Goal: Task Accomplishment & Management: Manage account settings

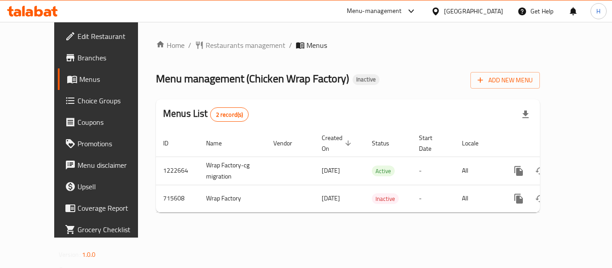
click at [464, 11] on div "United Arab Emirates" at bounding box center [473, 11] width 59 height 10
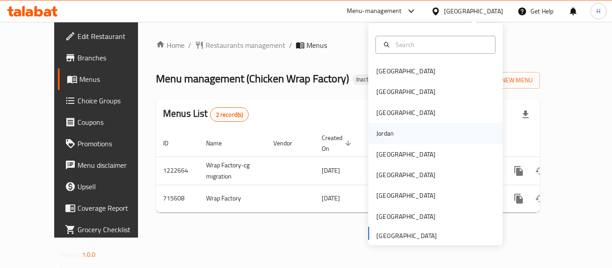
click at [380, 132] on div "Jordan" at bounding box center [384, 134] width 17 height 10
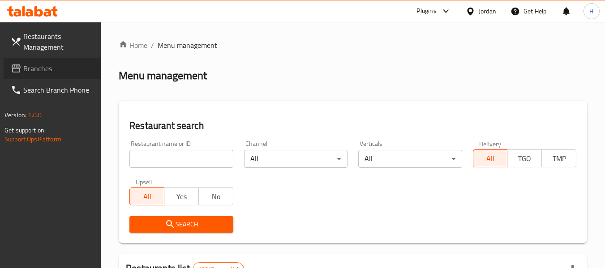
click at [45, 73] on span "Branches" at bounding box center [58, 68] width 71 height 11
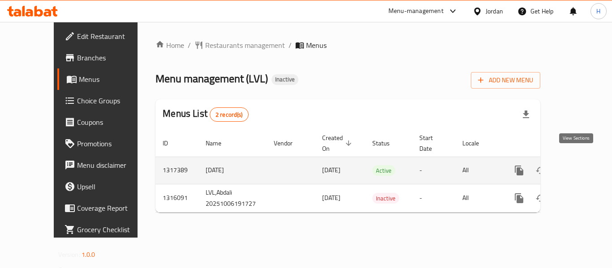
click at [574, 166] on link "enhanced table" at bounding box center [584, 171] width 22 height 22
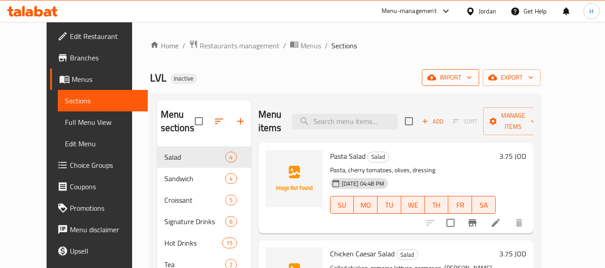
click at [472, 82] on span "import" at bounding box center [450, 77] width 43 height 11
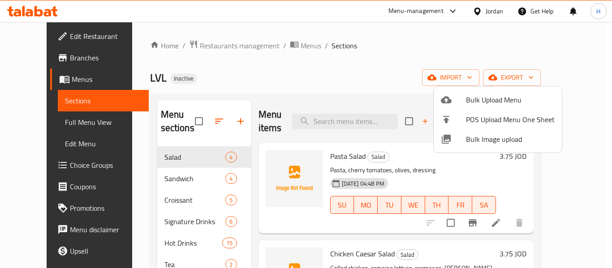
click at [466, 140] on span "Bulk Image upload" at bounding box center [510, 139] width 89 height 11
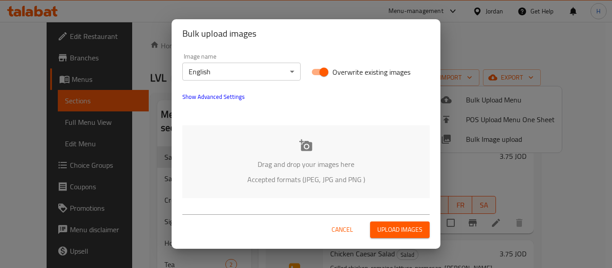
click at [388, 138] on div "Drag and drop your images here Accepted formats (JPEG, JPG and PNG )" at bounding box center [305, 161] width 247 height 73
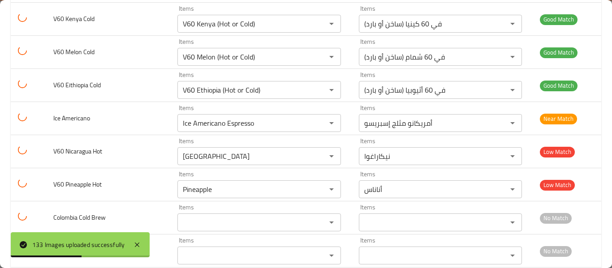
scroll to position [3852, 0]
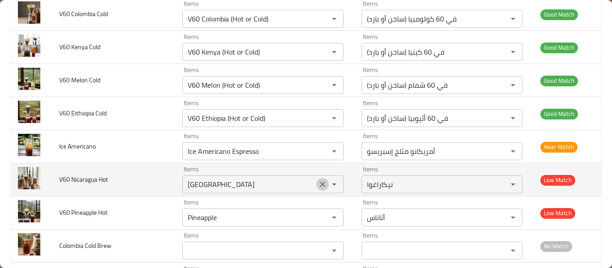
click at [319, 186] on icon "Clear" at bounding box center [322, 184] width 9 height 9
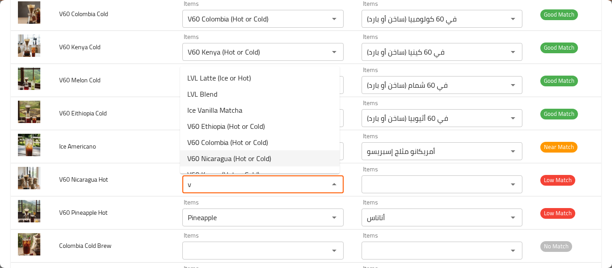
click at [253, 161] on span "V60 Nicaragua (Hot or Cold)" at bounding box center [229, 158] width 84 height 11
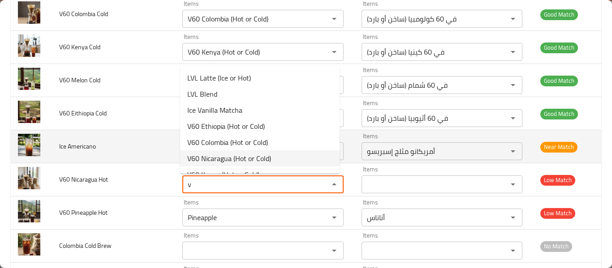
type Hot "V60 Nicaragua (Hot or Cold)"
type Hot-ar "في 60 نيكاراغوا (ساخن أو بارد)"
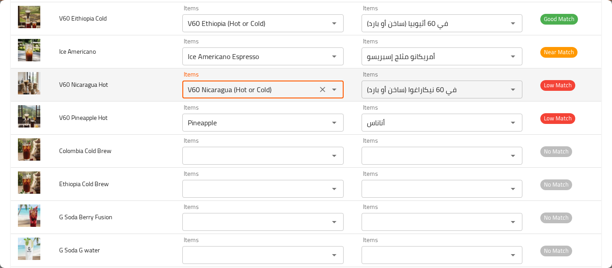
scroll to position [3972, 0]
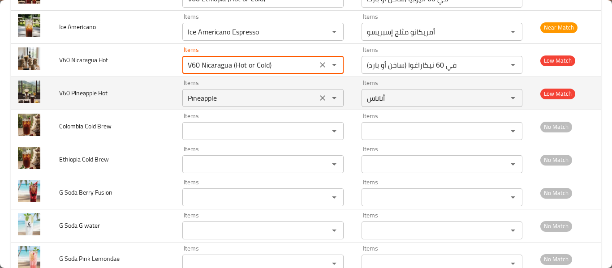
click at [319, 102] on icon "Clear" at bounding box center [322, 98] width 9 height 9
type Hot "V60 Nicaragua (Hot or Cold)"
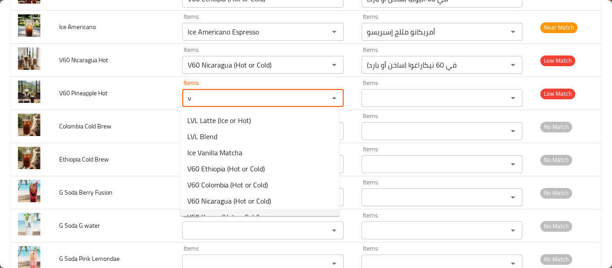
scroll to position [61, 0]
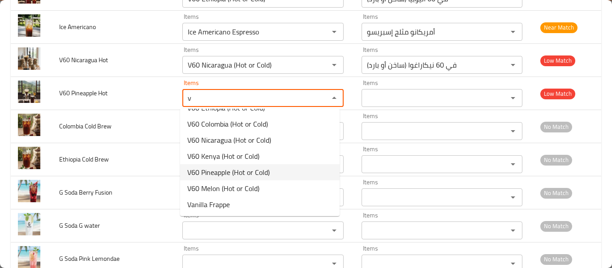
click at [255, 167] on span "V60 Pineapple (Hot or Cold)" at bounding box center [228, 172] width 82 height 11
type Hot "V60 Pineapple (Hot or Cold)"
type Hot-ar "في 60 أناناس (ساخن أو بارد)"
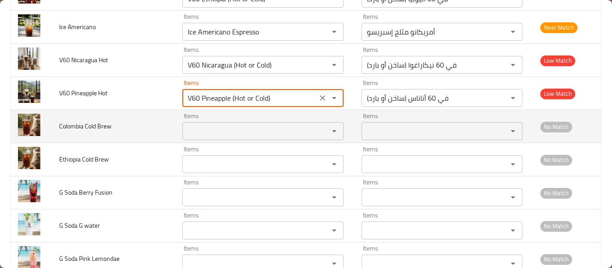
type Hot "V60 Pineapple (Hot or Cold)"
click at [245, 129] on Brew "Items" at bounding box center [249, 131] width 129 height 13
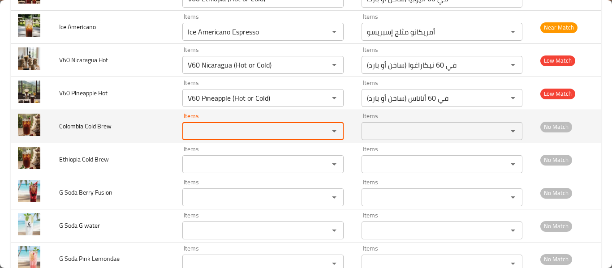
click at [245, 130] on Brew "Items" at bounding box center [249, 131] width 129 height 13
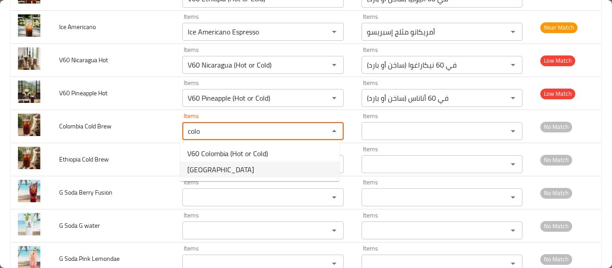
click at [228, 168] on Brew-option-1 "Colombia" at bounding box center [259, 170] width 159 height 16
type Brew "Colombia"
type Brew-ar "كولومبيا"
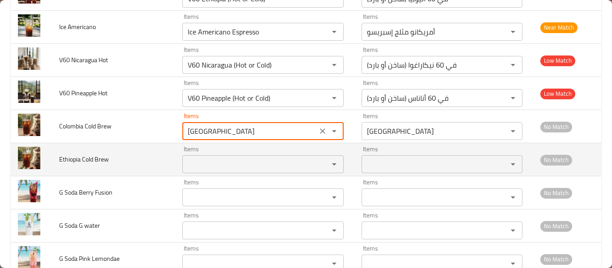
type Brew "Colombia"
click at [227, 168] on Brew "Items" at bounding box center [249, 164] width 129 height 13
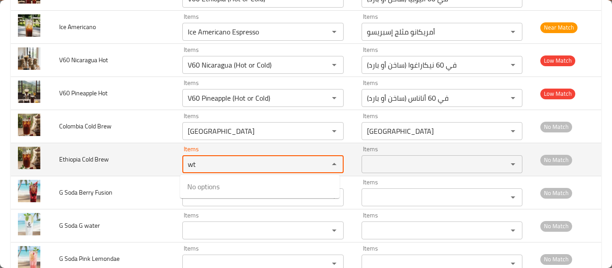
type Brew "w"
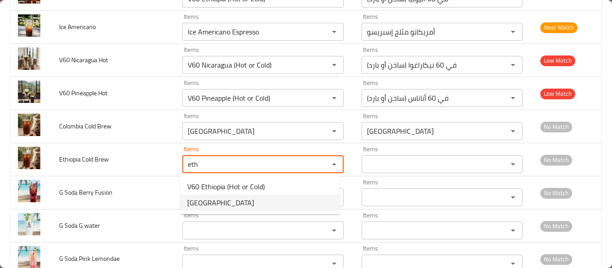
click at [225, 205] on Brew-option-1 "Ethiopia" at bounding box center [259, 203] width 159 height 16
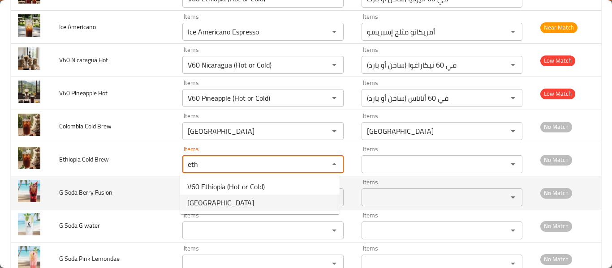
type Brew "Ethiopia"
type Brew-ar "إثيوبيا"
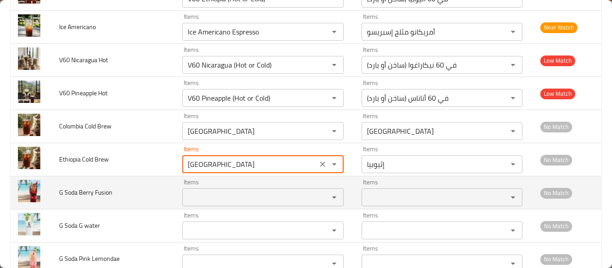
type Brew "Ethiopia"
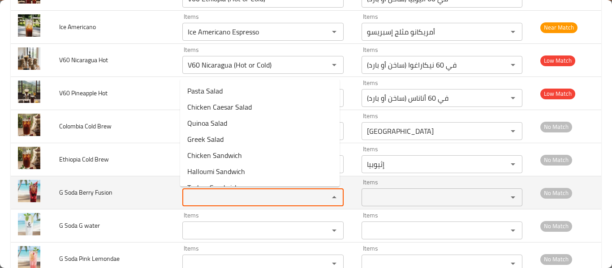
click at [228, 198] on Fusion "Items" at bounding box center [249, 197] width 129 height 13
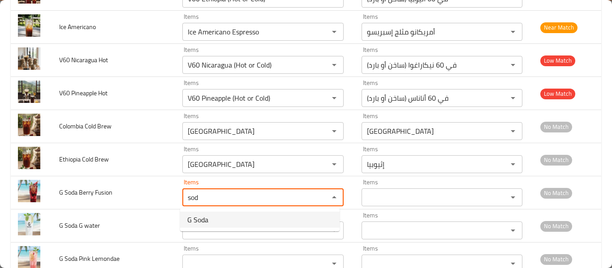
click at [227, 222] on Fusion-option-0 "G Soda" at bounding box center [259, 220] width 159 height 16
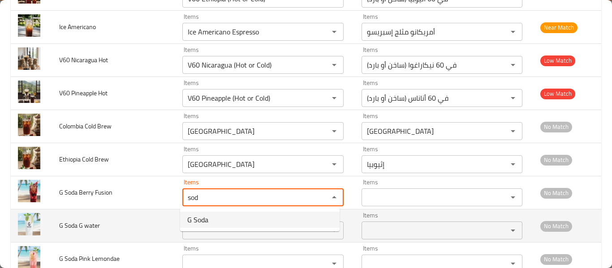
type Fusion "G Soda"
type Fusion-ar "جي صودا"
type Fusion "G Soda"
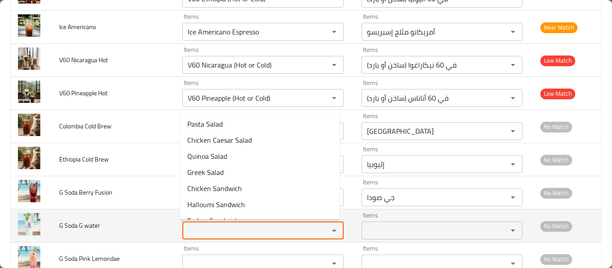
click at [228, 231] on water "Items" at bounding box center [249, 230] width 129 height 13
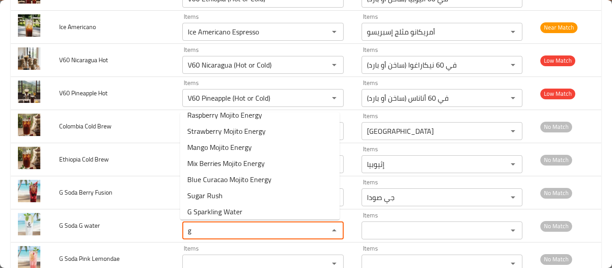
scroll to position [319, 0]
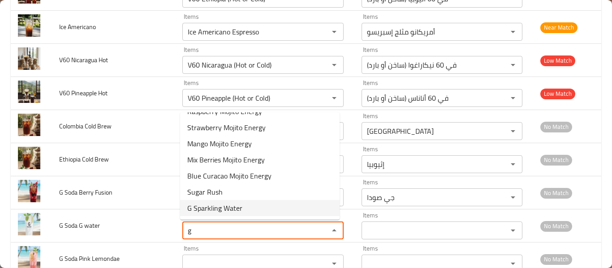
click at [240, 209] on span "G Sparkling Water" at bounding box center [214, 208] width 55 height 11
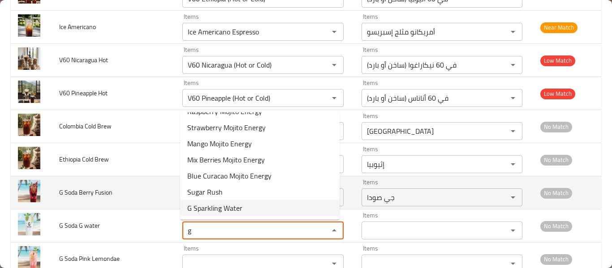
type water "G Sparkling Water"
type water-ar "مياه فوارة جي"
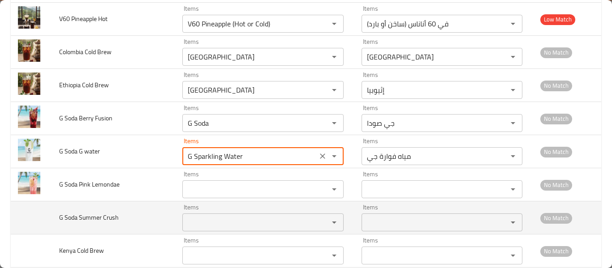
scroll to position [4091, 0]
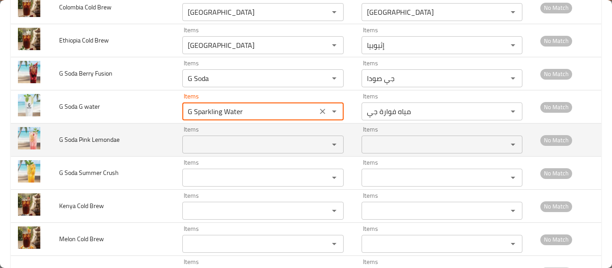
type water "G Sparkling Water"
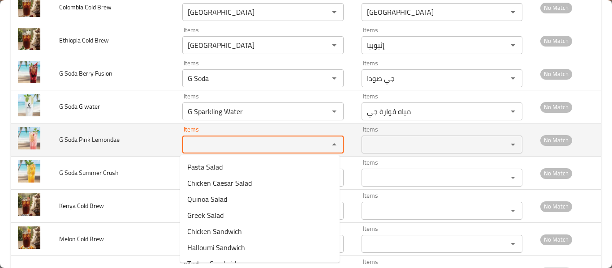
click at [263, 146] on Lemondae "Items" at bounding box center [249, 144] width 129 height 13
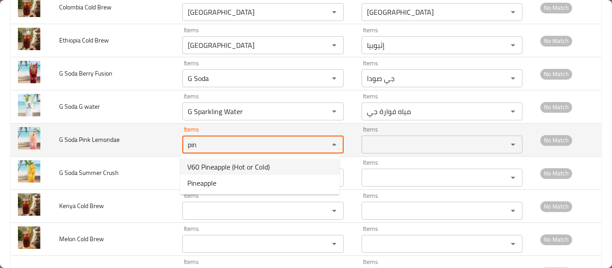
click at [240, 149] on Lemondae "pin" at bounding box center [249, 144] width 129 height 13
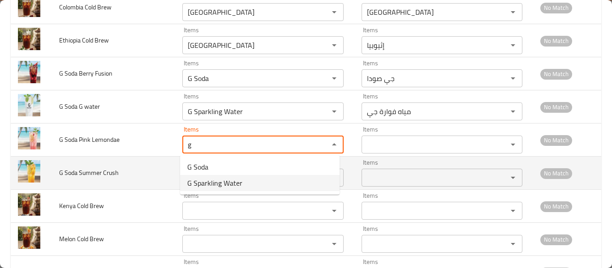
type Lemondae "g"
click at [81, 183] on td "G Soda Summer Crush" at bounding box center [113, 173] width 123 height 33
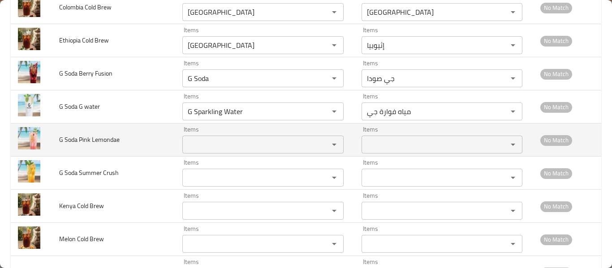
click at [61, 138] on span "G Soda Pink Lemondae" at bounding box center [89, 140] width 60 height 12
drag, startPoint x: 55, startPoint y: 138, endPoint x: 129, endPoint y: 147, distance: 75.3
click at [129, 147] on td "G Soda Pink Lemondae" at bounding box center [113, 140] width 123 height 33
copy span "G Soda Pink Lemondae"
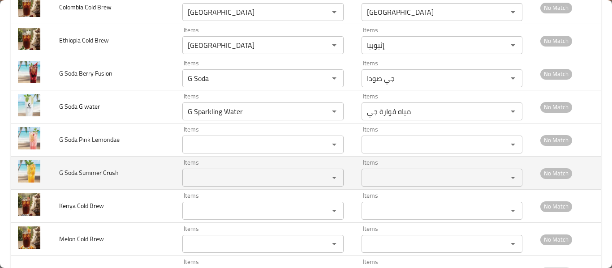
click at [73, 177] on span "G Soda Summer Crush" at bounding box center [89, 173] width 60 height 12
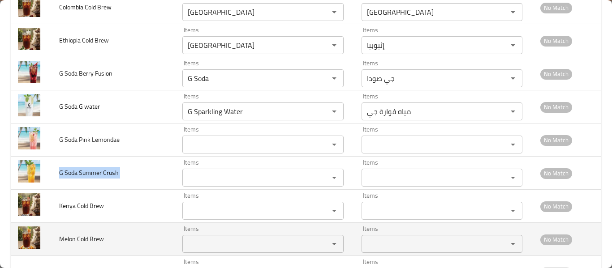
copy span "G Soda Summer Crush"
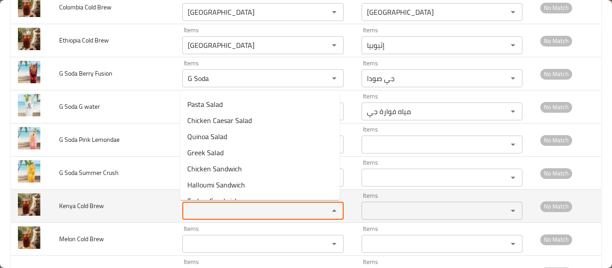
click at [189, 207] on Brew "Items" at bounding box center [249, 211] width 129 height 13
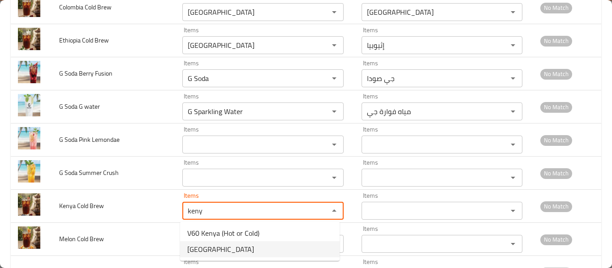
click at [195, 247] on span "Kenya" at bounding box center [220, 249] width 67 height 11
type Brew "Kenya"
type Brew-ar "كينيا"
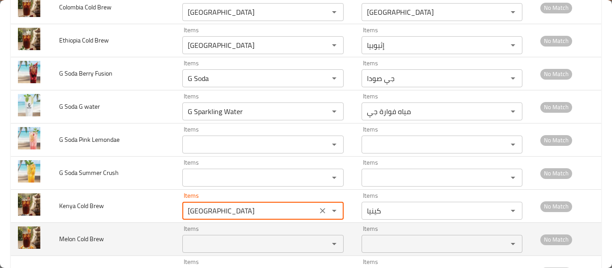
type Brew "Kenya"
click at [197, 245] on Brew "Items" at bounding box center [249, 244] width 129 height 13
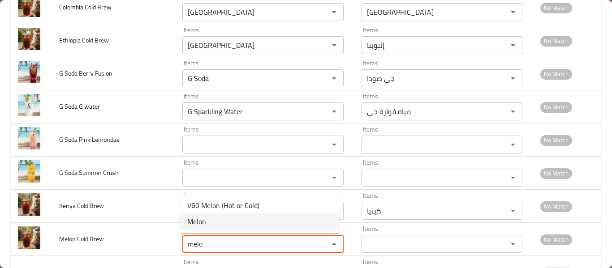
click at [215, 226] on Brew-option-1 "Melon" at bounding box center [259, 222] width 159 height 16
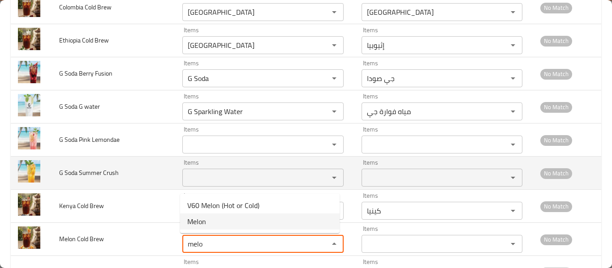
type Brew "Melon"
type Brew-ar "شمام"
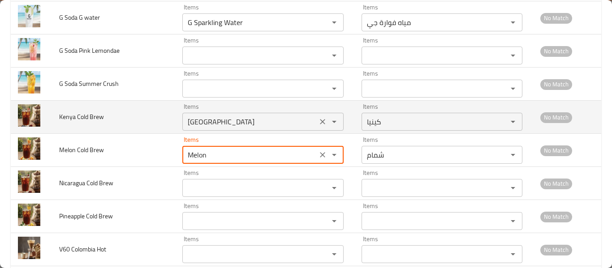
scroll to position [4211, 0]
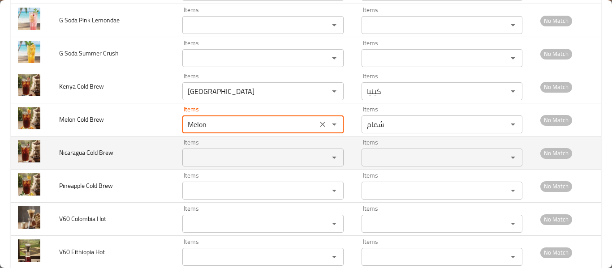
type Brew "Melon"
click at [204, 158] on Brew "Items" at bounding box center [249, 157] width 129 height 13
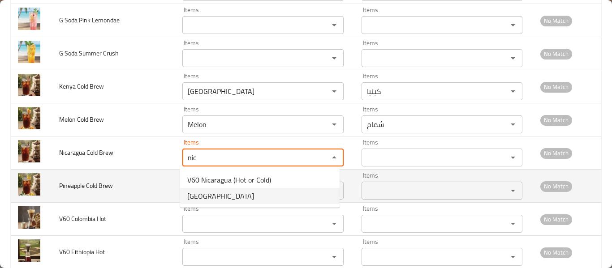
drag, startPoint x: 224, startPoint y: 194, endPoint x: 228, endPoint y: 185, distance: 9.5
click at [224, 193] on Brew-option-1 "Nicaragua" at bounding box center [259, 196] width 159 height 16
type Brew "Nicaragua"
type Brew-ar "نيكاراغوا"
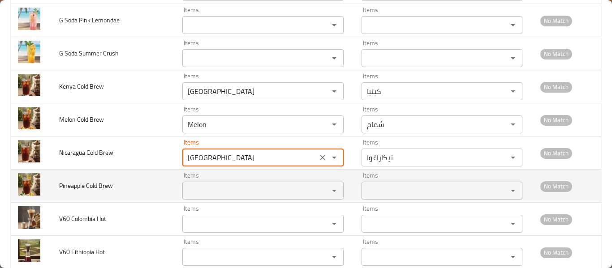
click at [229, 184] on div "Items" at bounding box center [262, 191] width 161 height 18
type Brew "Nicaragua"
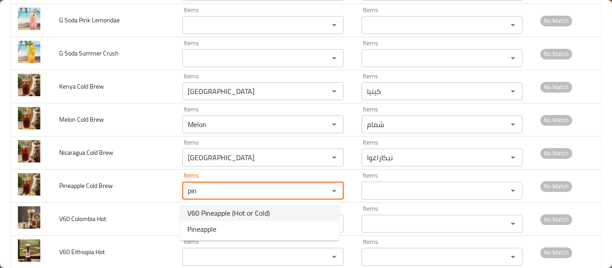
click at [223, 228] on Brew-option-1 "Pineapple" at bounding box center [259, 229] width 159 height 16
type Brew "Pineapple"
type Brew-ar "أناناس"
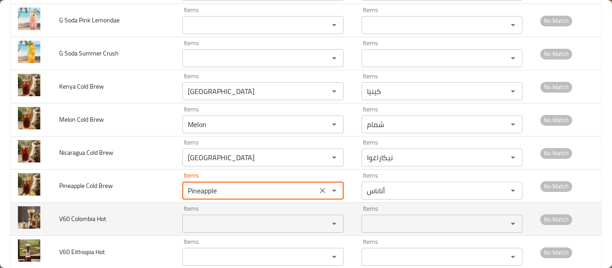
type Brew "Pineapple"
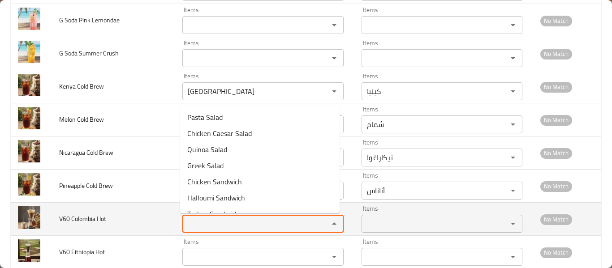
click at [223, 225] on Hot "Items" at bounding box center [249, 224] width 129 height 13
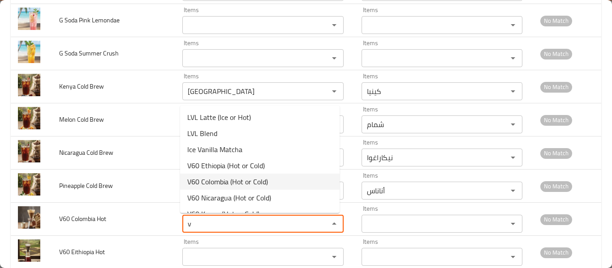
click at [236, 182] on span "V60 Colombia (Hot or Cold)" at bounding box center [227, 182] width 81 height 11
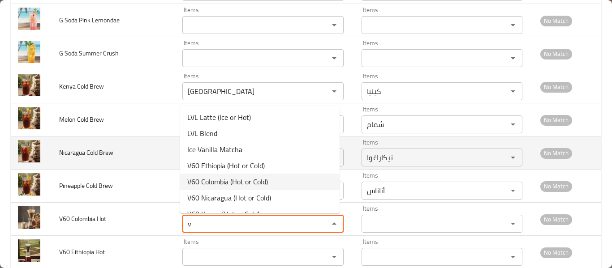
type Hot "V60 Colombia (Hot or Cold)"
type Hot-ar "في 60 كولومبيا (ساخن أو بارد)"
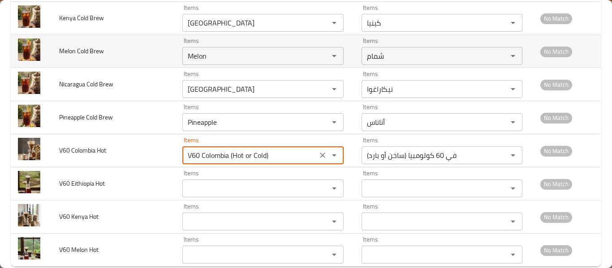
scroll to position [4296, 0]
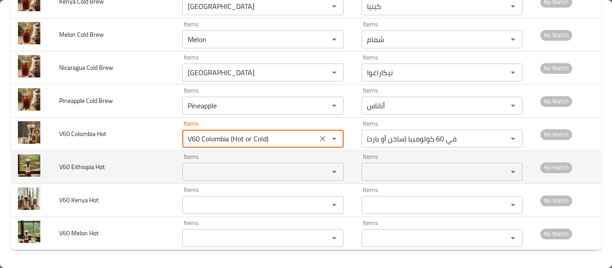
type Hot "V60 Colombia (Hot or Cold)"
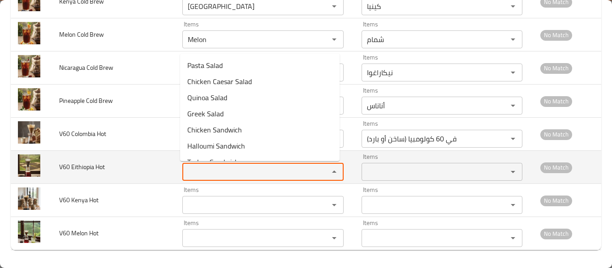
click at [211, 173] on Hot "Items" at bounding box center [249, 172] width 129 height 13
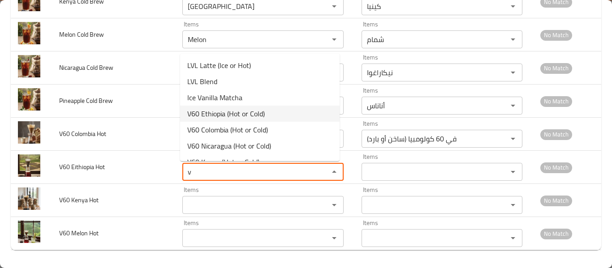
click at [245, 109] on span "V60 Ethiopia (Hot or Cold)" at bounding box center [226, 113] width 78 height 11
type Hot "V60 Ethiopia (Hot or Cold)"
type Hot-ar "في 60 أثيوبيا (ساخن أو بارد)"
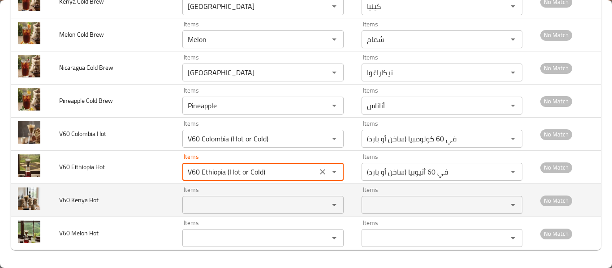
type Hot "V60 Ethiopia (Hot or Cold)"
click at [210, 201] on Hot "Items" at bounding box center [249, 205] width 129 height 13
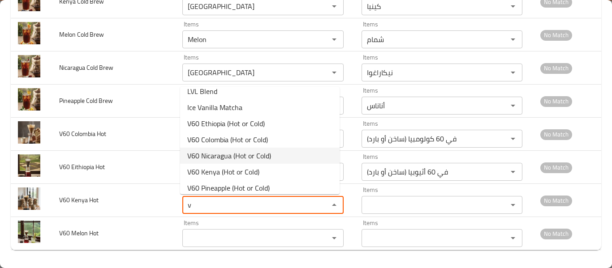
scroll to position [61, 0]
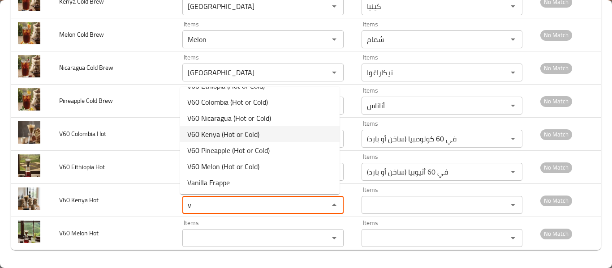
click at [234, 137] on span "V60 Kenya (Hot or Cold)" at bounding box center [223, 134] width 72 height 11
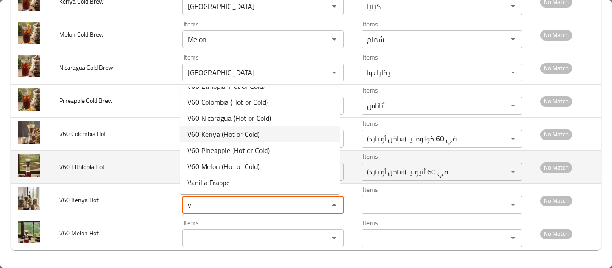
type Hot "V60 Kenya (Hot or Cold)"
type Hot-ar "في 60 كينيا (ساخن أو بارد)"
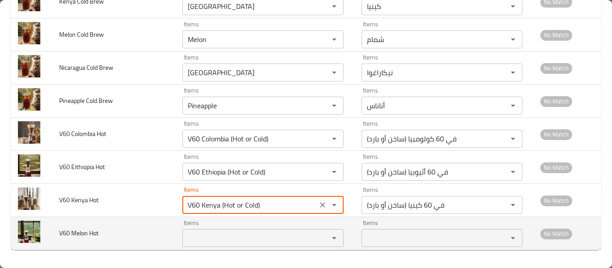
type Hot "V60 Kenya (Hot or Cold)"
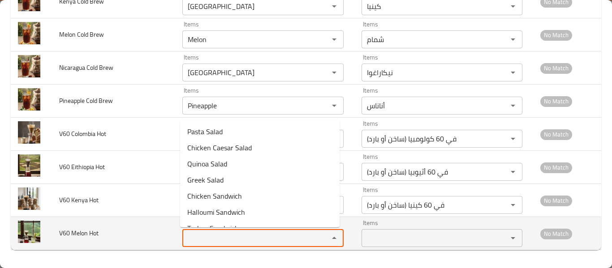
click at [223, 234] on Hot "Items" at bounding box center [249, 238] width 129 height 13
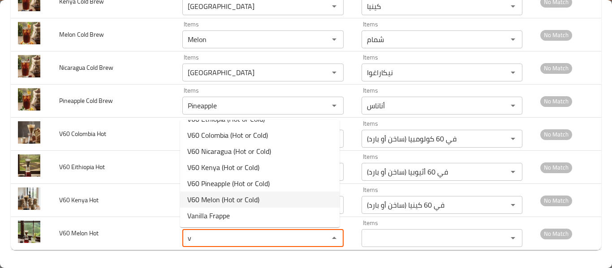
click at [241, 197] on span "V60 Melon (Hot or Cold)" at bounding box center [223, 199] width 72 height 11
type Hot "V60 Melon (Hot or Cold)"
type Hot-ar "في 60 شمام (ساخن أو بارد)"
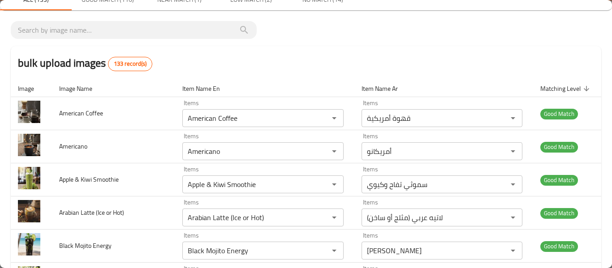
scroll to position [0, 0]
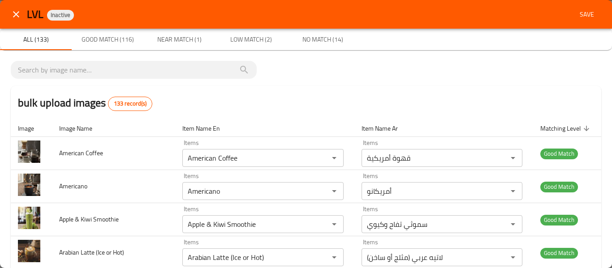
type Hot "V60 Melon (Hot or Cold)"
click at [581, 9] on span "Save" at bounding box center [587, 14] width 22 height 11
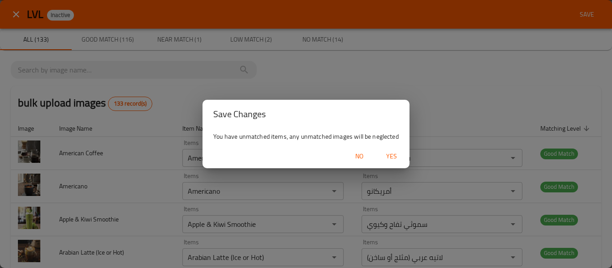
click at [381, 155] on span "Yes" at bounding box center [392, 156] width 22 height 11
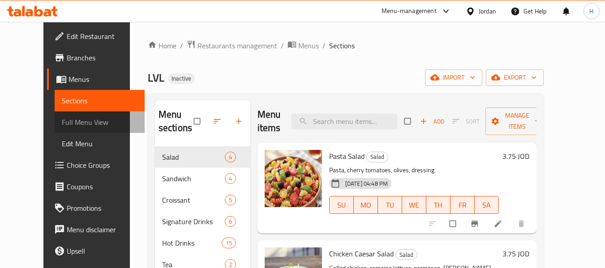
drag, startPoint x: 72, startPoint y: 125, endPoint x: 67, endPoint y: 128, distance: 5.8
click at [73, 125] on span "Full Menu View" at bounding box center [100, 122] width 76 height 11
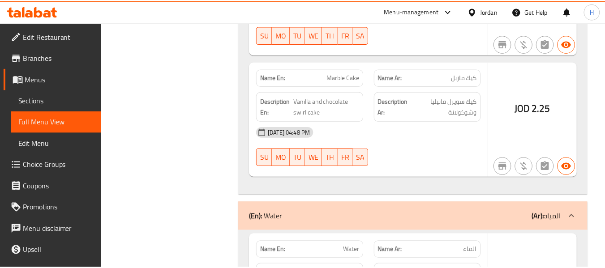
scroll to position [18805, 0]
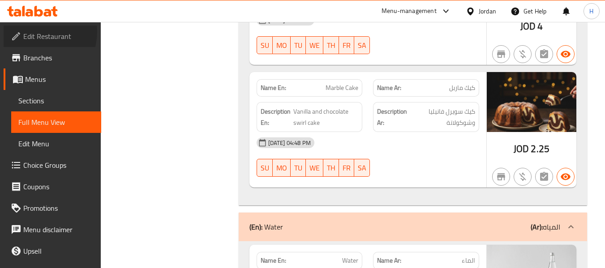
click at [34, 31] on span "Edit Restaurant" at bounding box center [58, 36] width 71 height 11
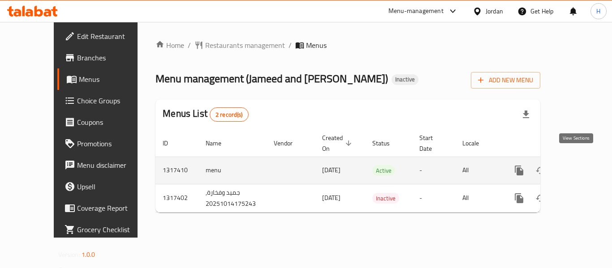
click at [582, 161] on link "enhanced table" at bounding box center [584, 171] width 22 height 22
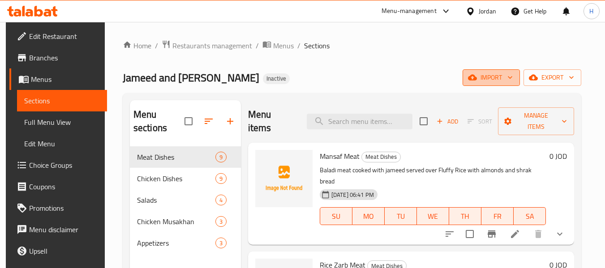
click at [494, 78] on span "import" at bounding box center [491, 77] width 43 height 11
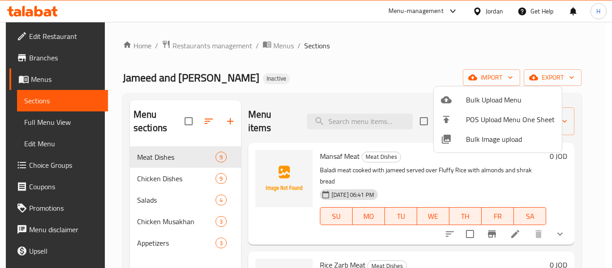
click at [492, 136] on span "Bulk Image upload" at bounding box center [510, 139] width 89 height 11
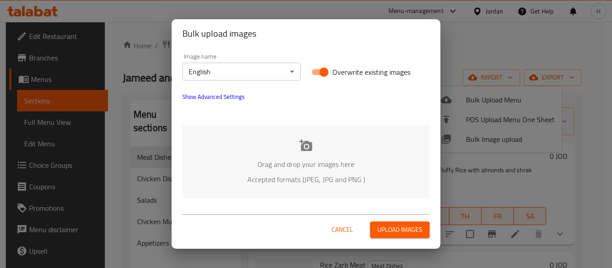
click at [257, 147] on div "Drag and drop your images here Accepted formats (JPEG, JPG and PNG )" at bounding box center [305, 161] width 247 height 73
click at [219, 78] on body "​ Menu-management Jordan Get Help H Edit Restaurant Branches Menus Sections Ful…" at bounding box center [306, 145] width 612 height 246
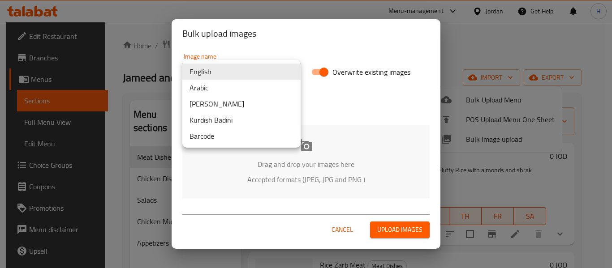
click at [218, 90] on li "Arabic" at bounding box center [241, 88] width 118 height 16
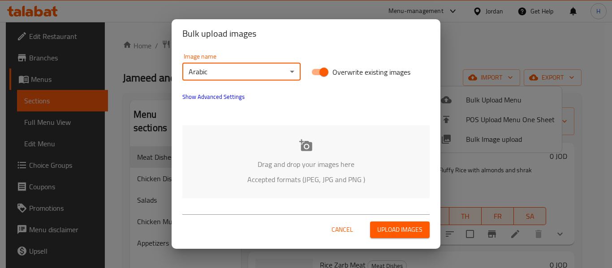
click at [231, 144] on div "Drag and drop your images here Accepted formats (JPEG, JPG and PNG )" at bounding box center [305, 161] width 247 height 73
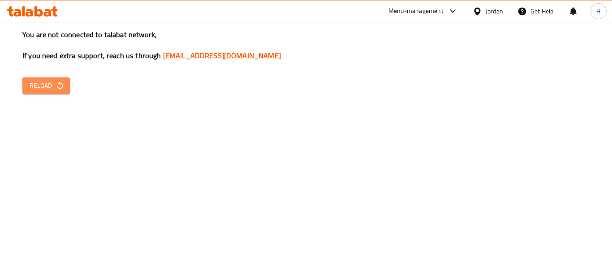
click at [57, 92] on button "Reload" at bounding box center [45, 86] width 47 height 17
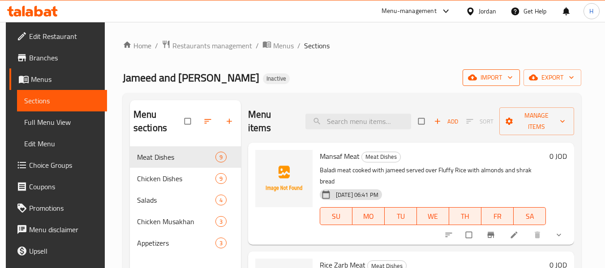
click at [502, 80] on span "import" at bounding box center [491, 77] width 43 height 11
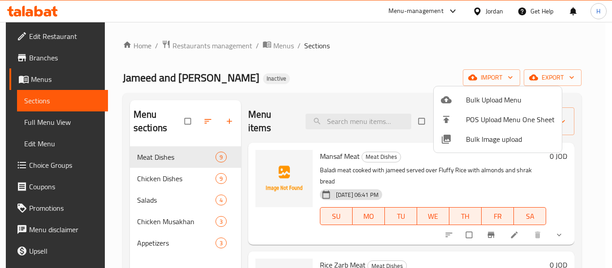
click at [479, 139] on span "Bulk Image upload" at bounding box center [510, 139] width 89 height 11
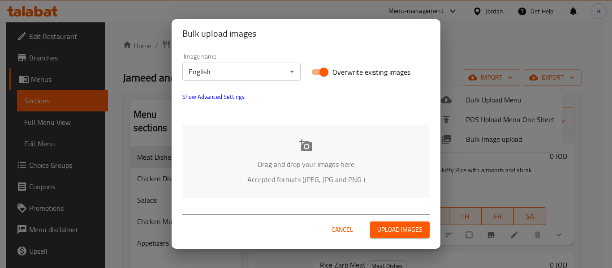
click at [335, 147] on div "Drag and drop your images here Accepted formats (JPEG, JPG and PNG )" at bounding box center [305, 161] width 247 height 73
click at [270, 82] on div "Image name English ​" at bounding box center [241, 67] width 129 height 38
click at [270, 78] on body "​ Menu-management Jordan Get Help H Edit Restaurant Branches Menus Sections Ful…" at bounding box center [306, 145] width 612 height 246
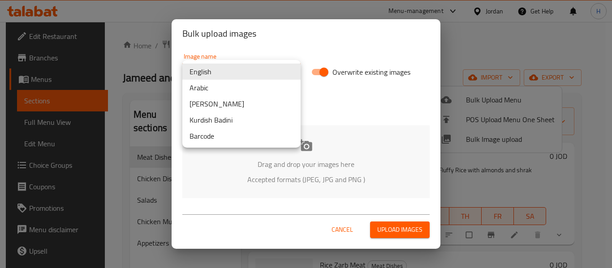
click at [262, 91] on li "Arabic" at bounding box center [241, 88] width 118 height 16
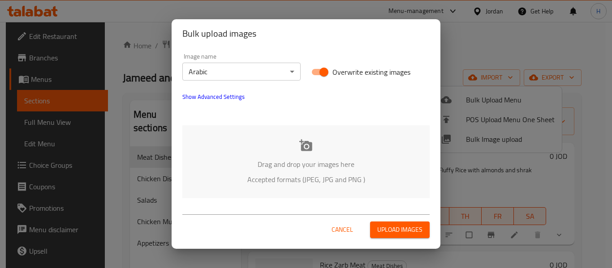
click at [306, 183] on p "Accepted formats (JPEG, JPG and PNG )" at bounding box center [306, 179] width 220 height 11
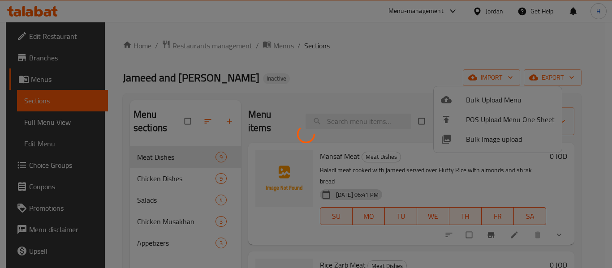
click at [332, 113] on div at bounding box center [306, 134] width 612 height 268
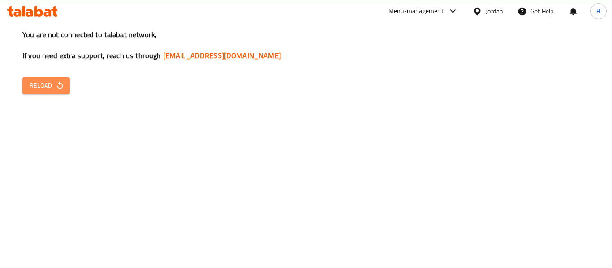
click at [47, 88] on span "Reload" at bounding box center [46, 85] width 33 height 11
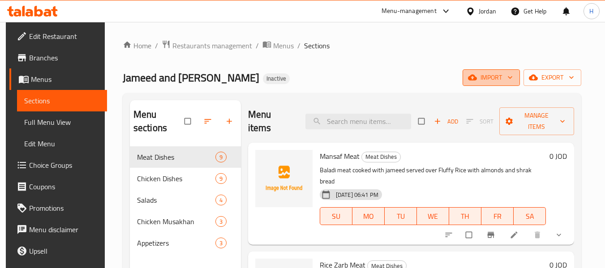
click at [477, 77] on icon "button" at bounding box center [472, 77] width 9 height 9
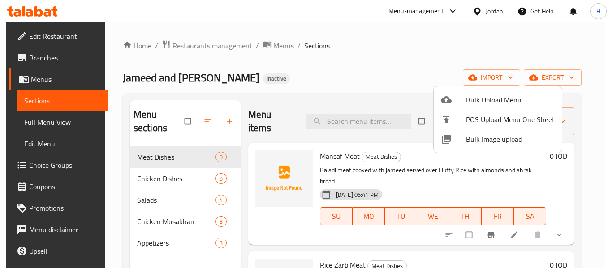
click at [473, 142] on span "Bulk Image upload" at bounding box center [510, 139] width 89 height 11
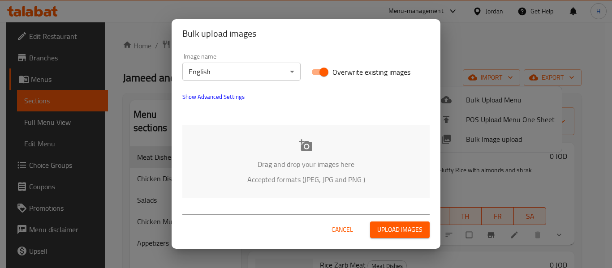
click at [552, 98] on div "Bulk upload images Image name English ​ Overwrite existing images Show Advanced…" at bounding box center [306, 134] width 612 height 268
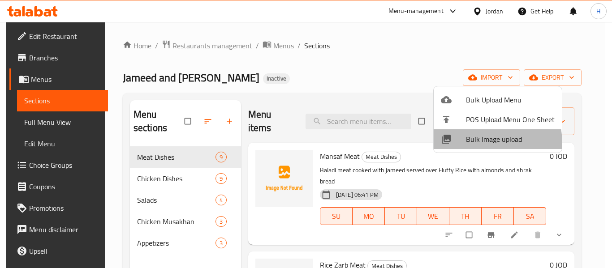
click at [475, 144] on span "Bulk Image upload" at bounding box center [510, 139] width 89 height 11
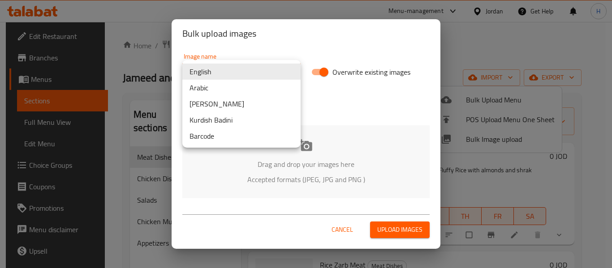
click at [254, 66] on body "​ Menu-management Jordan Get Help H Edit Restaurant Branches Menus Sections Ful…" at bounding box center [306, 145] width 612 height 246
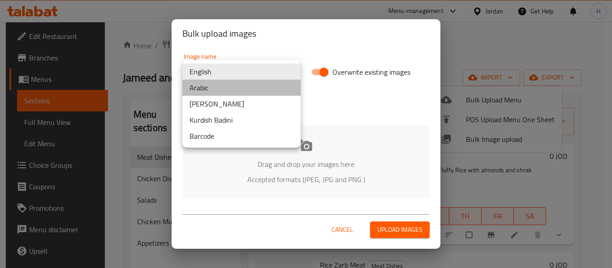
click at [242, 87] on li "Arabic" at bounding box center [241, 88] width 118 height 16
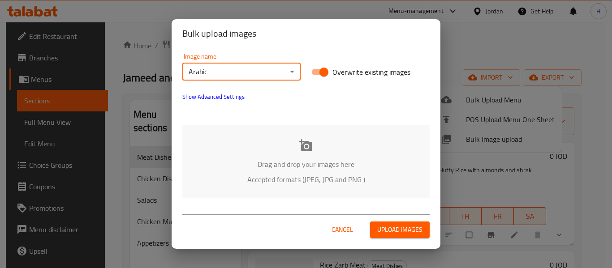
click at [270, 159] on p "Drag and drop your images here" at bounding box center [306, 164] width 220 height 11
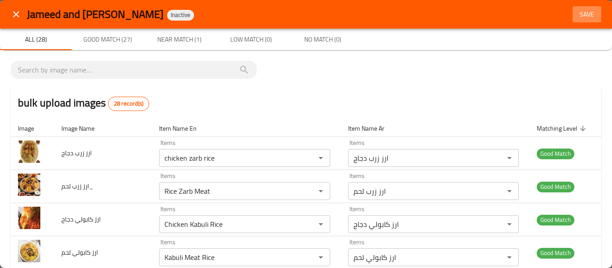
click at [573, 8] on button "Save" at bounding box center [587, 14] width 29 height 17
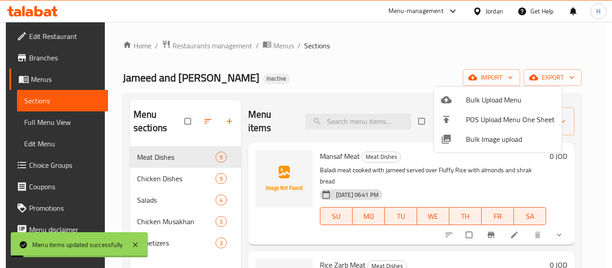
click at [49, 118] on div at bounding box center [306, 134] width 612 height 268
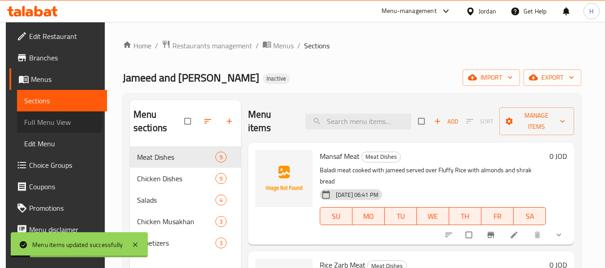
click at [48, 120] on span "Full Menu View" at bounding box center [62, 122] width 76 height 11
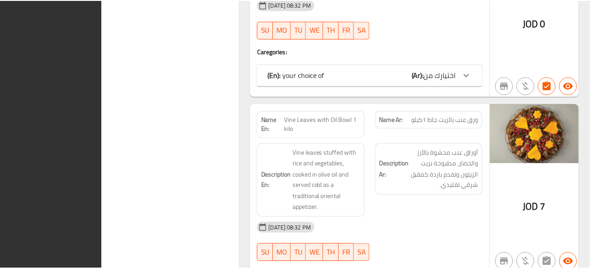
scroll to position [5389, 0]
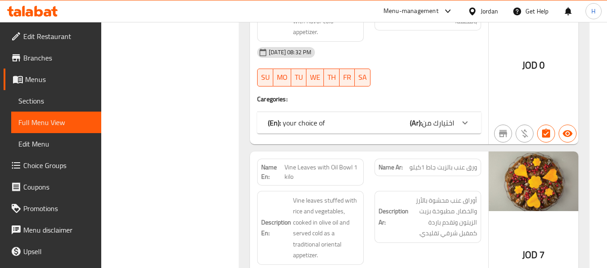
click at [475, 13] on icon at bounding box center [472, 11] width 9 height 9
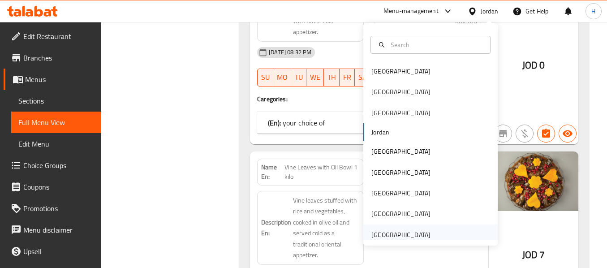
click at [444, 231] on div "United Arab Emirates" at bounding box center [430, 234] width 134 height 21
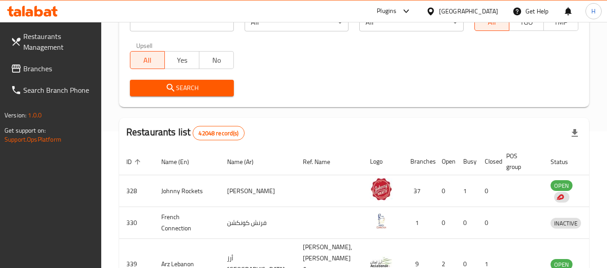
scroll to position [52, 0]
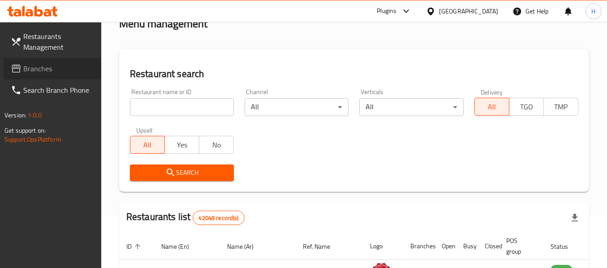
click at [67, 70] on span "Branches" at bounding box center [58, 68] width 71 height 11
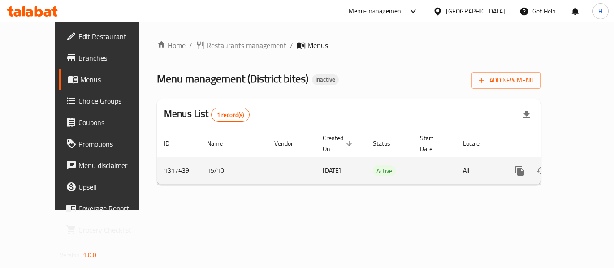
click at [585, 164] on link "enhanced table" at bounding box center [584, 171] width 22 height 22
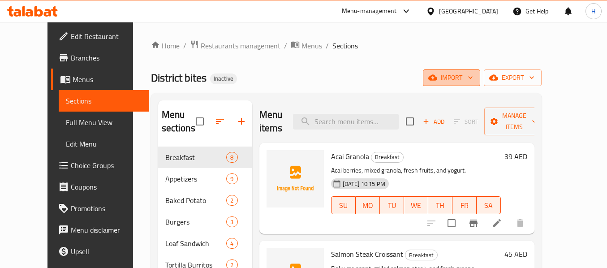
click at [473, 82] on span "import" at bounding box center [451, 77] width 43 height 11
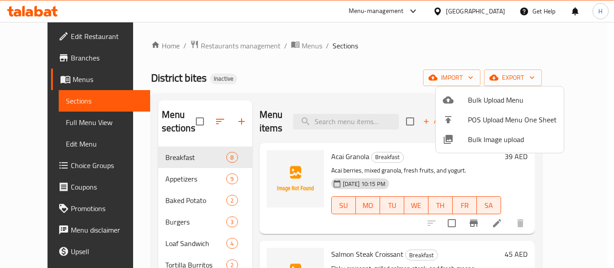
click at [487, 137] on span "Bulk Image upload" at bounding box center [512, 139] width 89 height 11
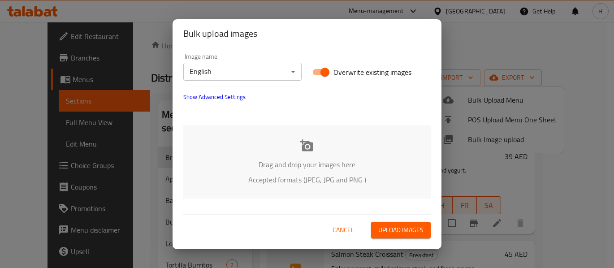
click at [252, 139] on div "Drag and drop your images here Accepted formats (JPEG, JPG and PNG )" at bounding box center [306, 161] width 247 height 73
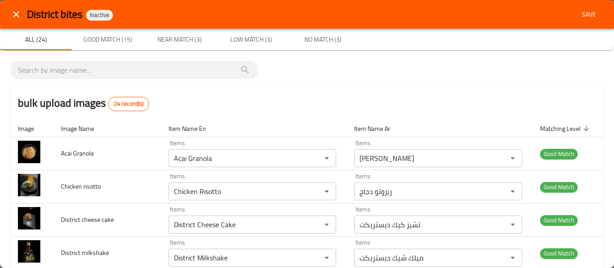
scroll to position [478, 0]
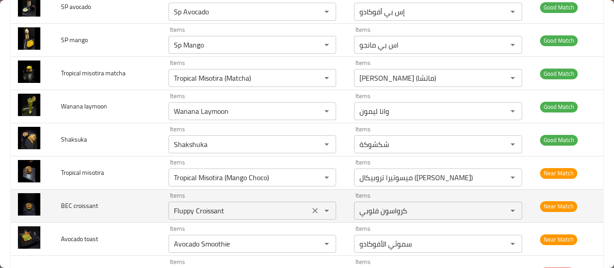
click at [310, 211] on icon "Clear" at bounding box center [314, 210] width 9 height 9
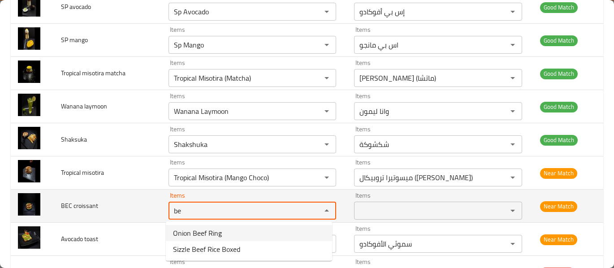
click at [219, 213] on croissant "be" at bounding box center [239, 210] width 136 height 13
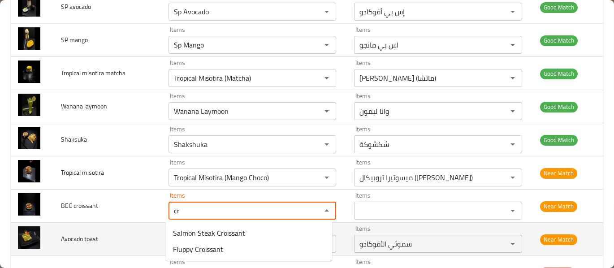
type croissant "cr"
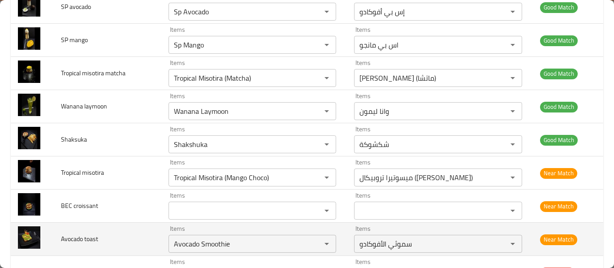
click at [93, 252] on td "Avocado toast" at bounding box center [108, 239] width 108 height 33
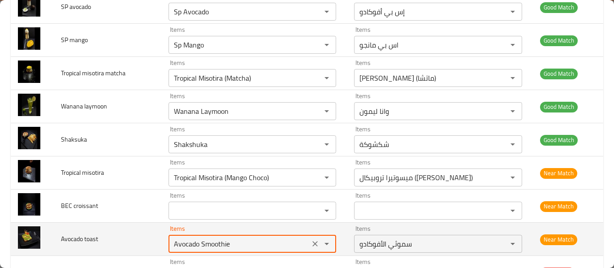
drag, startPoint x: 213, startPoint y: 246, endPoint x: 257, endPoint y: 248, distance: 44.4
click at [257, 248] on toast "Avocado Smoothie" at bounding box center [239, 243] width 136 height 13
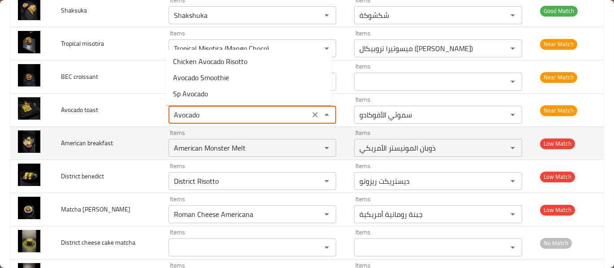
scroll to position [683, 0]
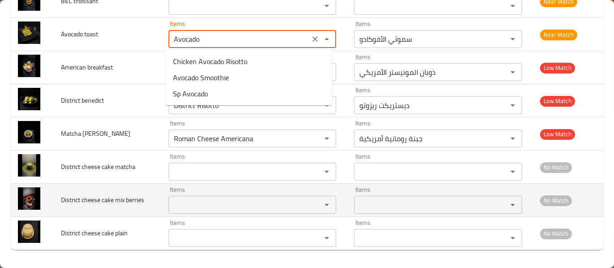
type toast "Avocado Smoothie"
click at [132, 198] on span "District cheese cake mix berries" at bounding box center [102, 200] width 83 height 12
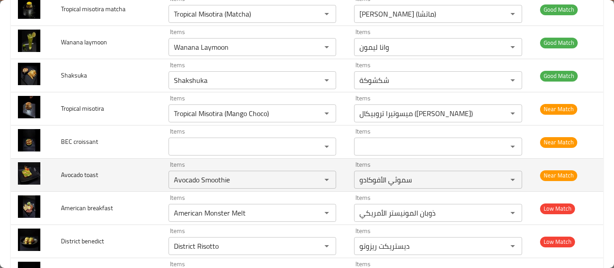
scroll to position [563, 0]
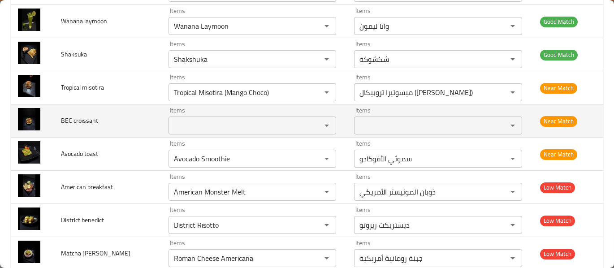
click at [80, 120] on span "BEC croissant" at bounding box center [79, 121] width 37 height 12
click at [80, 121] on span "BEC croissant" at bounding box center [79, 121] width 37 height 12
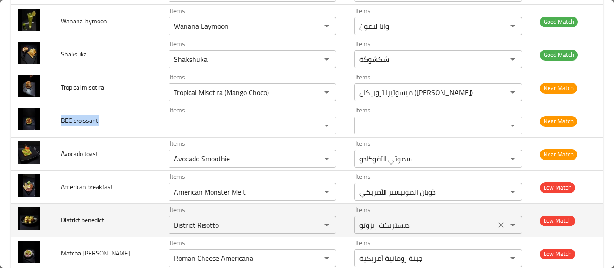
copy span "BEC croissant"
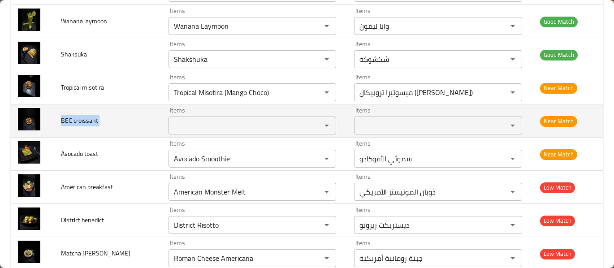
click at [82, 117] on span "BEC croissant" at bounding box center [79, 121] width 37 height 12
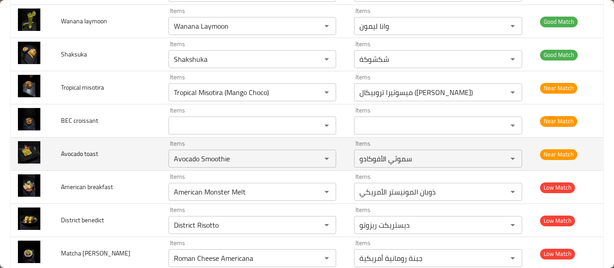
click at [162, 163] on td "Items Avocado Smoothie Items" at bounding box center [253, 154] width 185 height 33
click at [310, 155] on icon "Clear" at bounding box center [314, 158] width 9 height 9
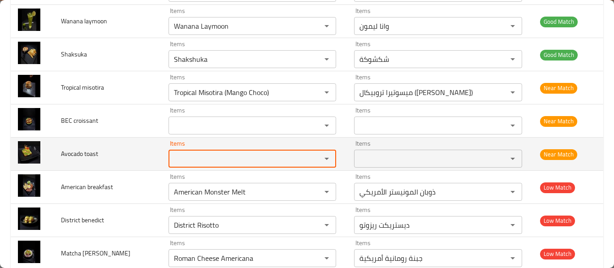
click at [98, 149] on td "Avocado toast" at bounding box center [108, 154] width 108 height 33
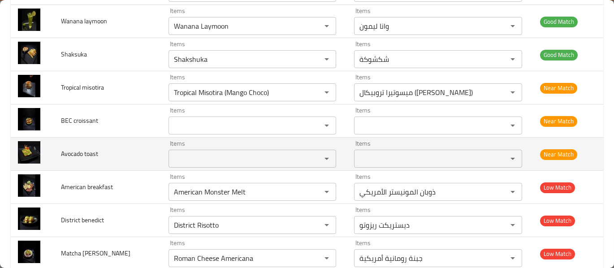
click at [90, 151] on span "Avocado toast" at bounding box center [79, 154] width 37 height 12
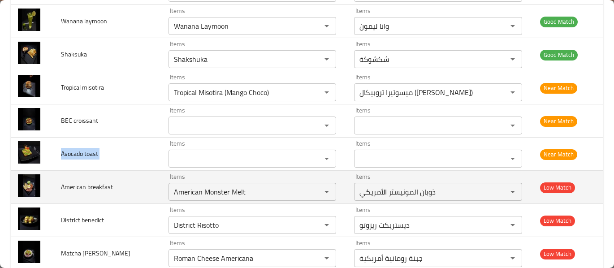
copy span "Avocado toast"
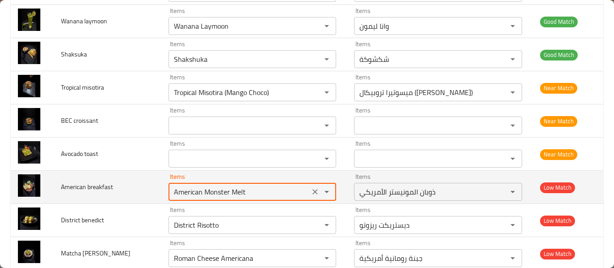
drag, startPoint x: 213, startPoint y: 192, endPoint x: 262, endPoint y: 195, distance: 48.5
click at [262, 195] on breakfast "American Monster Melt" at bounding box center [239, 191] width 136 height 13
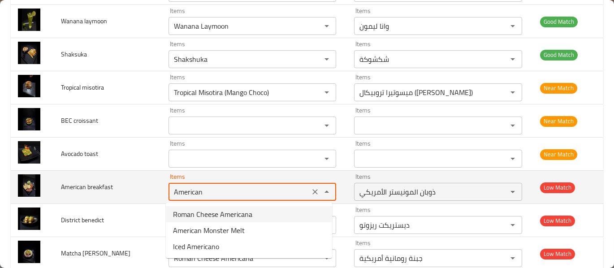
click at [204, 188] on breakfast "American" at bounding box center [239, 191] width 136 height 13
click at [202, 188] on breakfast "American" at bounding box center [239, 191] width 136 height 13
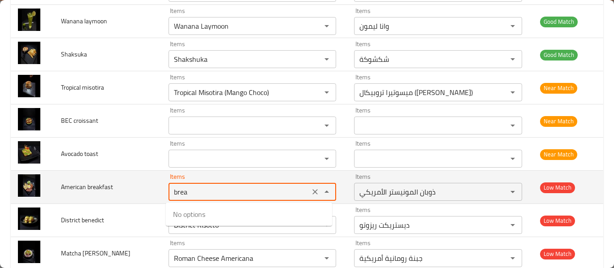
type breakfast "American Monster Melt"
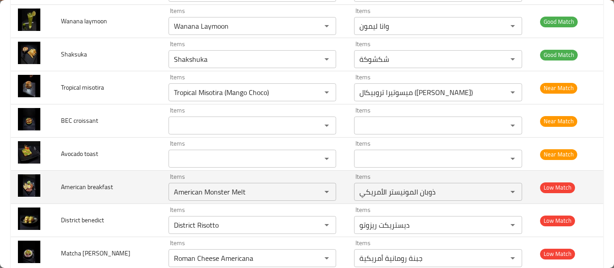
click at [92, 187] on span "American breakfast" at bounding box center [87, 187] width 52 height 12
copy span "American breakfast"
click at [317, 195] on button "Clear" at bounding box center [315, 191] width 13 height 13
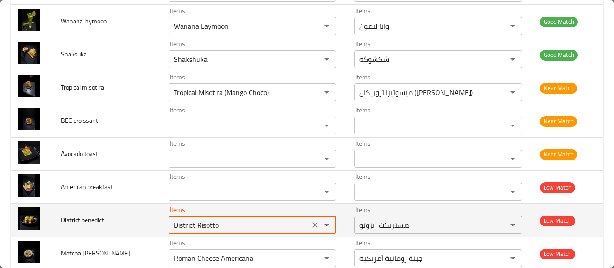
click at [197, 224] on benedict "District Risotto" at bounding box center [239, 225] width 136 height 13
type benedict "b"
type benedict "pen"
click at [81, 221] on span "District benedict" at bounding box center [82, 220] width 43 height 12
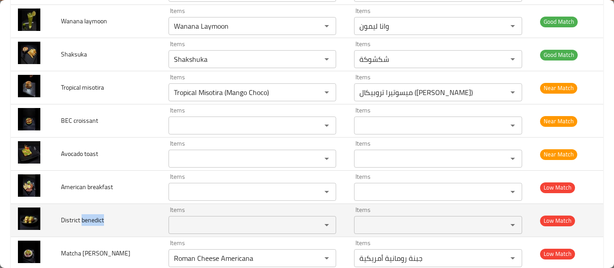
click at [81, 221] on span "District benedict" at bounding box center [82, 220] width 43 height 12
copy span "District benedict"
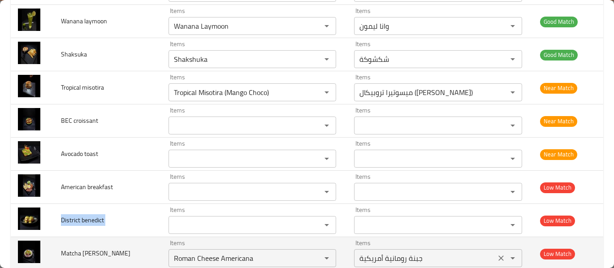
click at [429, 250] on div "جبنة رومانية أمريكية Items" at bounding box center [438, 258] width 168 height 18
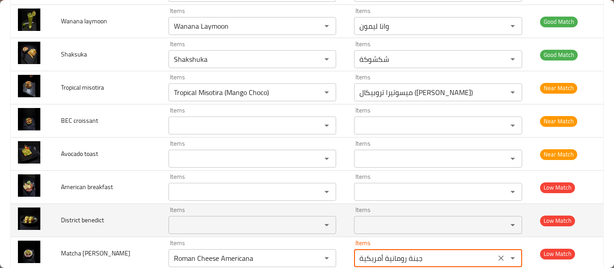
drag, startPoint x: 429, startPoint y: 250, endPoint x: 273, endPoint y: 216, distance: 159.1
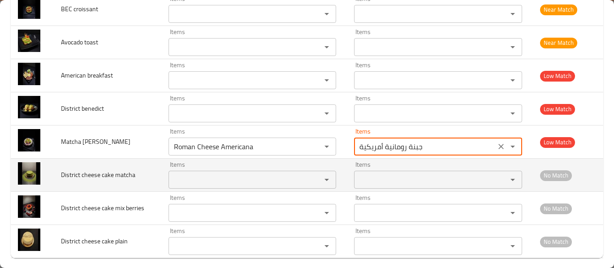
scroll to position [683, 0]
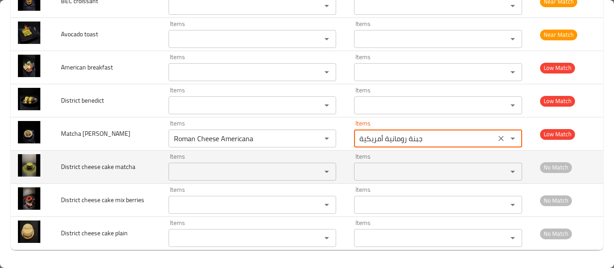
click at [136, 176] on td "District cheese cake matcha" at bounding box center [108, 167] width 108 height 33
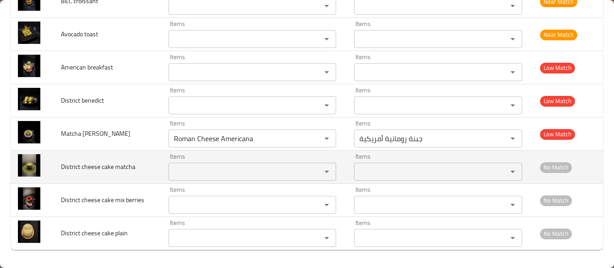
click at [135, 166] on td "District cheese cake matcha" at bounding box center [108, 167] width 108 height 33
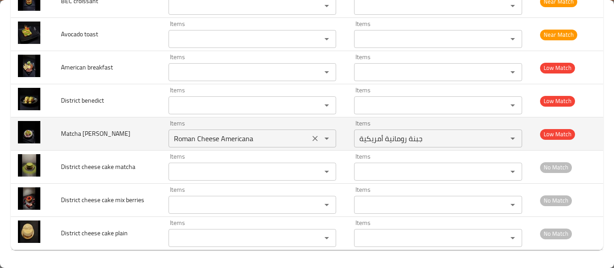
click at [302, 137] on benedict "Roman Cheese Americana" at bounding box center [239, 138] width 136 height 13
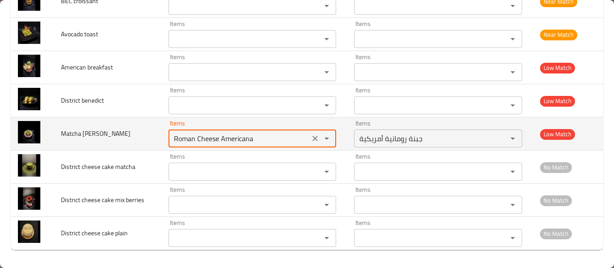
click at [310, 138] on icon "Clear" at bounding box center [314, 138] width 9 height 9
click at [101, 135] on span "Matcha benedict" at bounding box center [95, 134] width 69 height 12
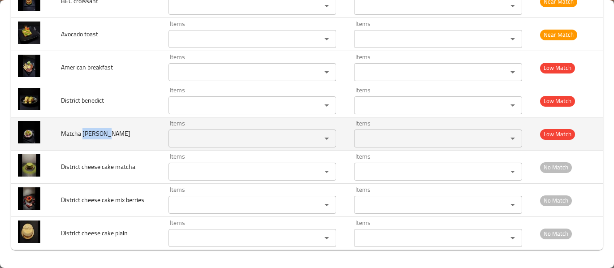
click at [100, 135] on span "Matcha benedict" at bounding box center [95, 134] width 69 height 12
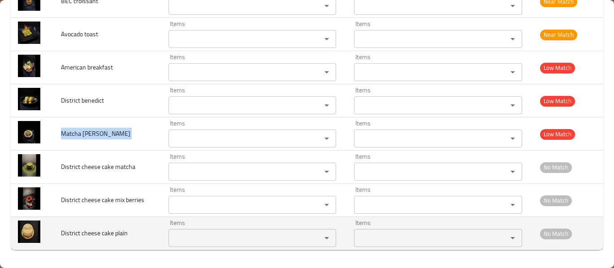
copy span "Matcha benedict"
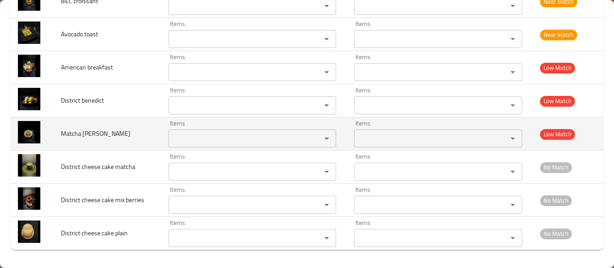
click at [73, 142] on td "Matcha benedict" at bounding box center [108, 133] width 108 height 33
click at [76, 138] on span "Matcha benedict" at bounding box center [95, 134] width 69 height 12
copy span "Matcha benedict"
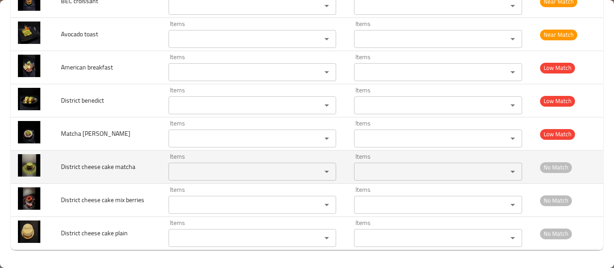
click at [88, 169] on span "District cheese cake matcha" at bounding box center [98, 167] width 74 height 12
copy span "District cheese cake matcha"
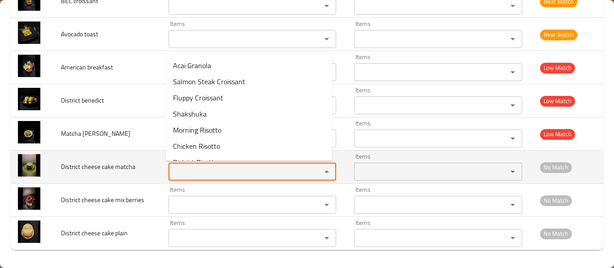
click at [231, 177] on matcha "Items" at bounding box center [239, 171] width 136 height 13
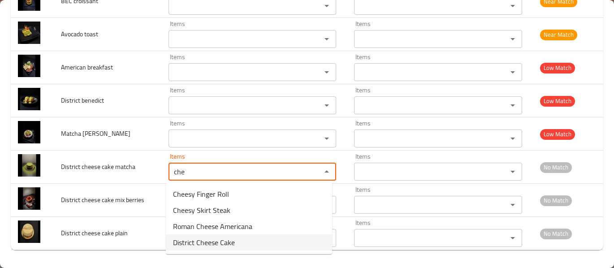
click at [218, 241] on span "District Cheese Cake" at bounding box center [204, 242] width 62 height 11
type matcha "District Cheese Cake"
type matcha-ar "تشيز كيك ديستريكت"
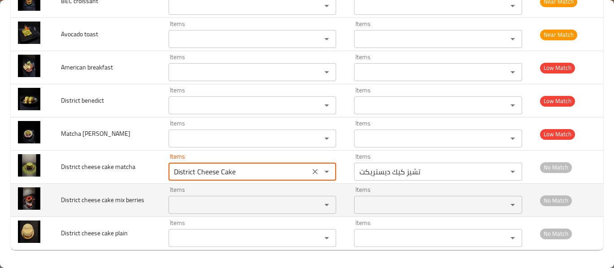
type matcha "District Cheese Cake"
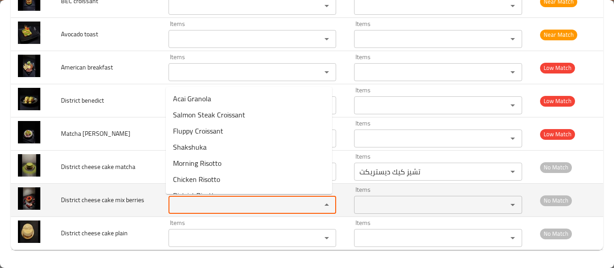
click at [224, 204] on berries "Items" at bounding box center [239, 204] width 136 height 13
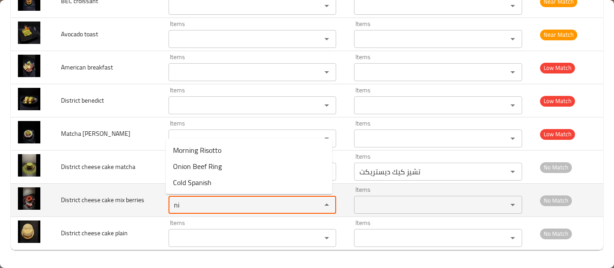
type berries "n"
type berries "mix"
click at [121, 199] on span "District cheese cake mix berries" at bounding box center [102, 200] width 83 height 12
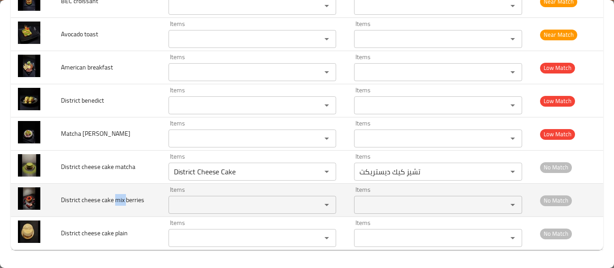
click at [121, 199] on span "District cheese cake mix berries" at bounding box center [102, 200] width 83 height 12
copy span "District cheese cake mix berries"
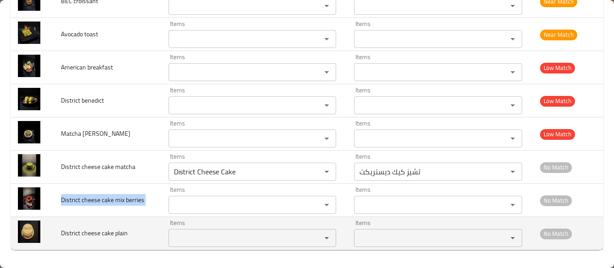
click at [256, 237] on plain "Items" at bounding box center [239, 238] width 136 height 13
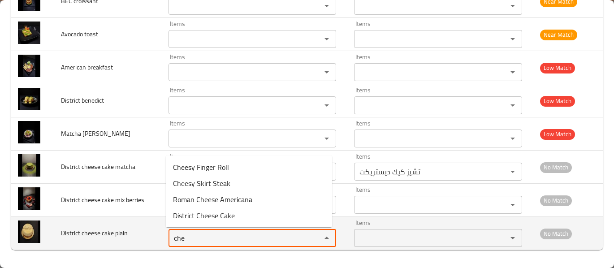
type plain "che"
click at [132, 221] on td "District cheese cake plain" at bounding box center [108, 233] width 108 height 33
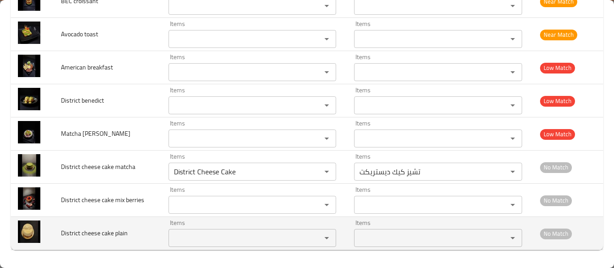
click at [116, 228] on span "District cheese cake plain" at bounding box center [94, 233] width 67 height 12
drag, startPoint x: 116, startPoint y: 228, endPoint x: 113, endPoint y: 249, distance: 20.4
click at [113, 248] on td "District cheese cake plain" at bounding box center [108, 233] width 108 height 33
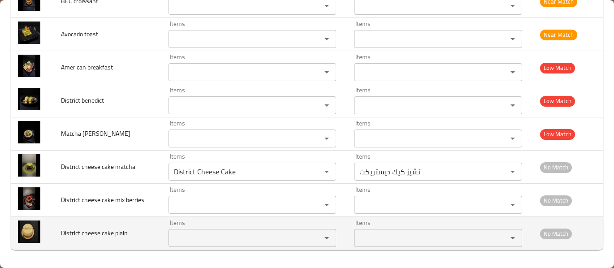
click at [107, 237] on span "District cheese cake plain" at bounding box center [94, 233] width 67 height 12
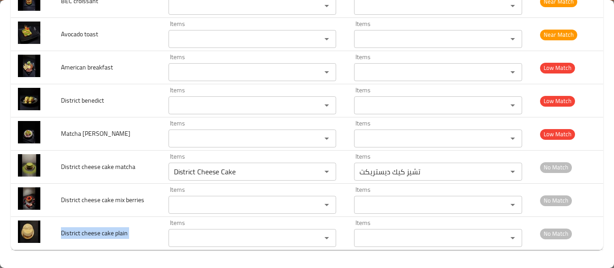
copy span "District cheese cake plain"
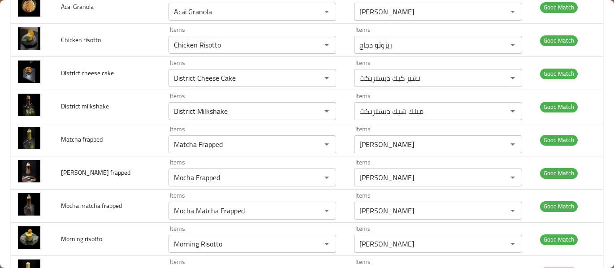
scroll to position [0, 0]
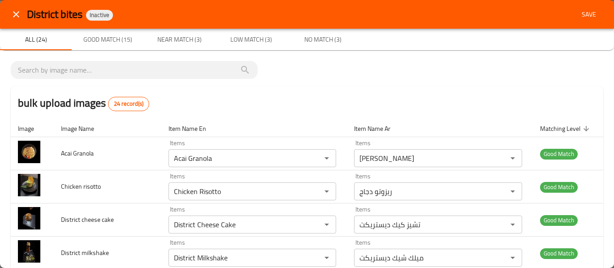
click at [588, 7] on button "Save" at bounding box center [588, 14] width 29 height 17
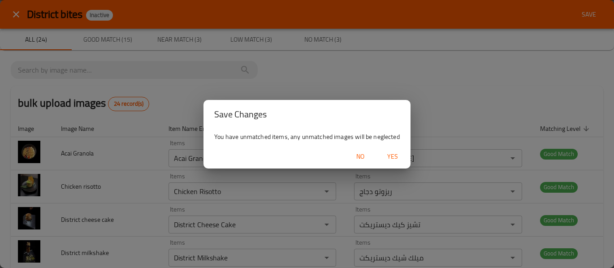
click at [390, 156] on span "Yes" at bounding box center [393, 156] width 22 height 11
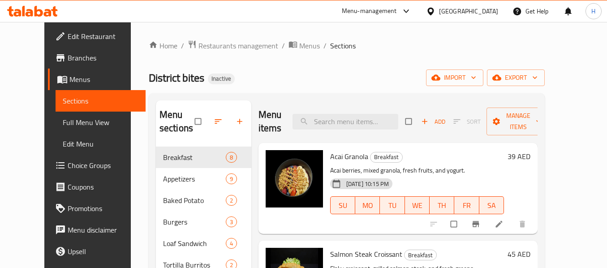
click at [56, 131] on link "Full Menu View" at bounding box center [101, 123] width 90 height 22
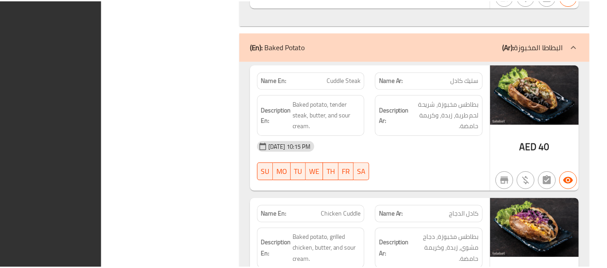
scroll to position [1092, 0]
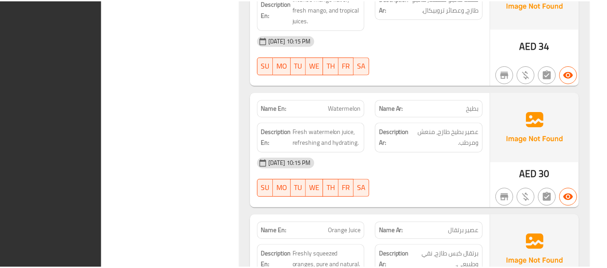
scroll to position [9549, 0]
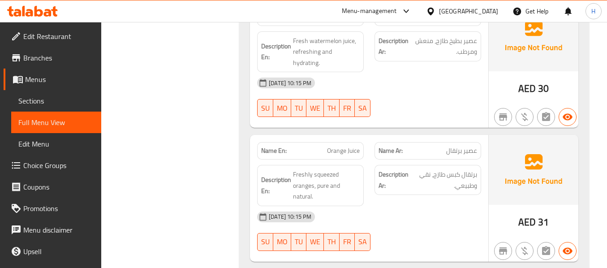
click at [477, 11] on div "[GEOGRAPHIC_DATA]" at bounding box center [468, 11] width 59 height 10
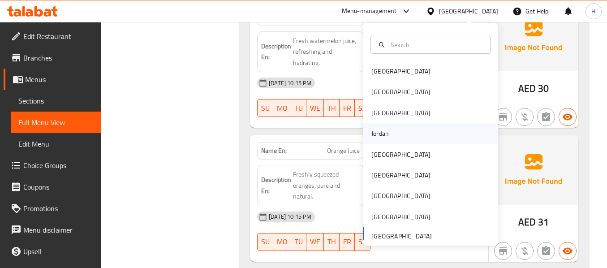
click at [379, 134] on div "Jordan" at bounding box center [379, 134] width 17 height 10
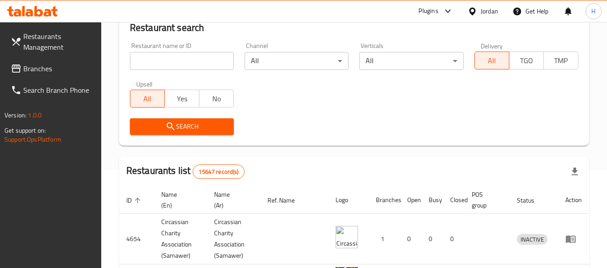
scroll to position [448, 0]
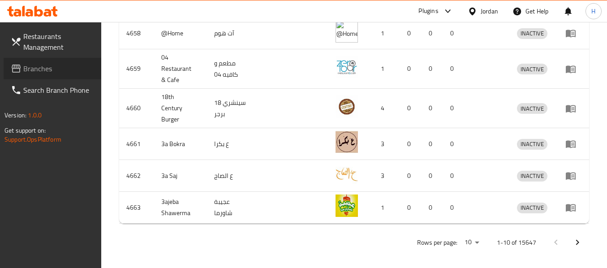
click at [35, 65] on span "Branches" at bounding box center [58, 68] width 71 height 11
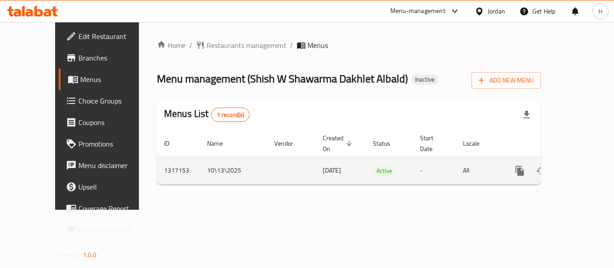
click at [577, 168] on link "enhanced table" at bounding box center [584, 171] width 22 height 22
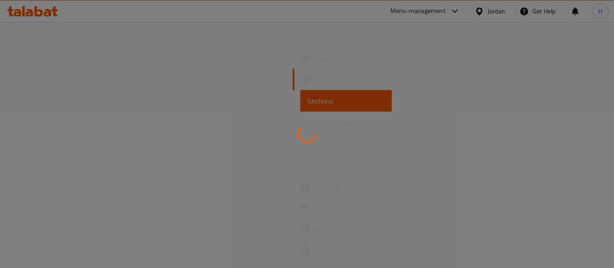
click at [366, 199] on div at bounding box center [307, 134] width 614 height 268
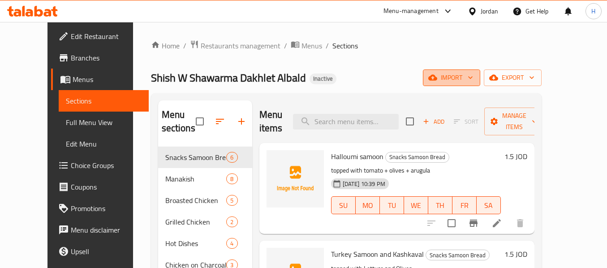
click at [475, 78] on icon "button" at bounding box center [470, 77] width 9 height 9
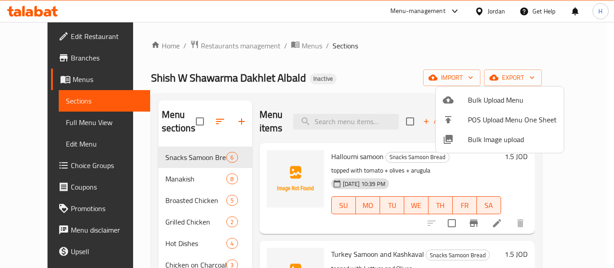
click at [491, 142] on span "Bulk Image upload" at bounding box center [512, 139] width 89 height 11
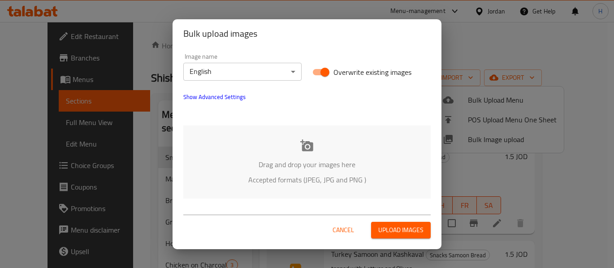
click at [310, 146] on icon at bounding box center [306, 145] width 13 height 13
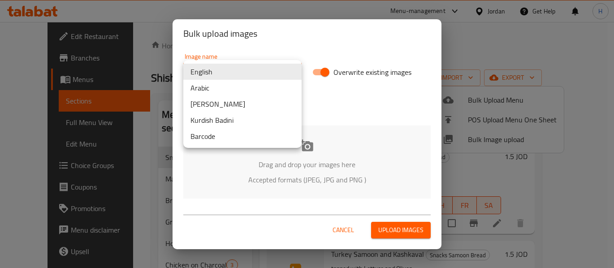
click at [226, 71] on body "​ Menu-management Jordan Get Help H Edit Restaurant Branches Menus Sections Ful…" at bounding box center [307, 145] width 614 height 246
click at [218, 71] on li "English" at bounding box center [242, 72] width 118 height 16
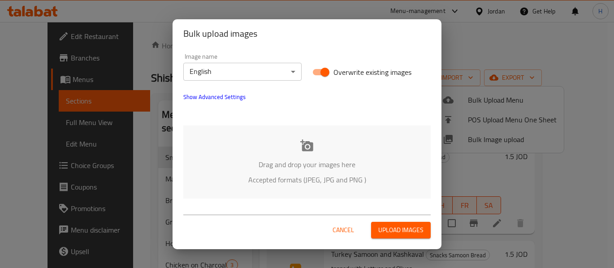
click at [285, 187] on div "Drag and drop your images here Accepted formats (JPEG, JPG and PNG )" at bounding box center [306, 161] width 247 height 73
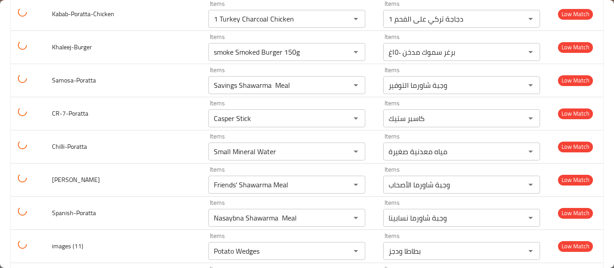
scroll to position [507, 0]
